Goal: Find specific page/section: Find specific page/section

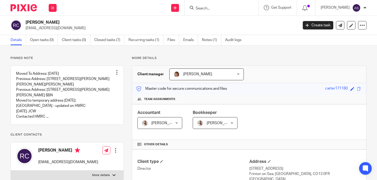
scroll to position [105, 0]
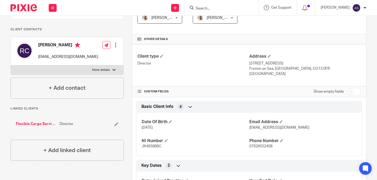
click at [220, 6] on input "Search" at bounding box center [218, 8] width 47 height 5
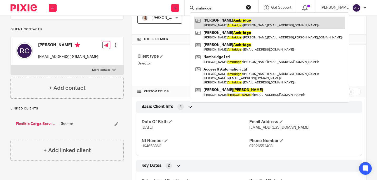
type input "ambridge"
click at [211, 19] on link at bounding box center [269, 23] width 151 height 12
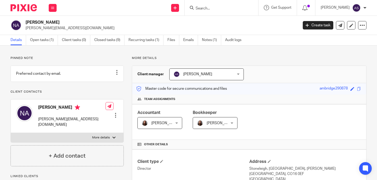
click at [219, 6] on input "Search" at bounding box center [218, 8] width 47 height 5
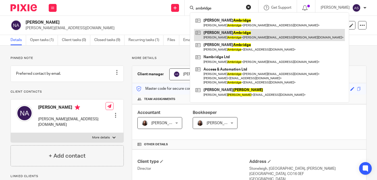
type input "ambridge"
click at [220, 30] on link at bounding box center [269, 35] width 151 height 12
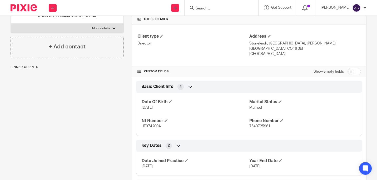
scroll to position [132, 0]
